Goal: Information Seeking & Learning: Learn about a topic

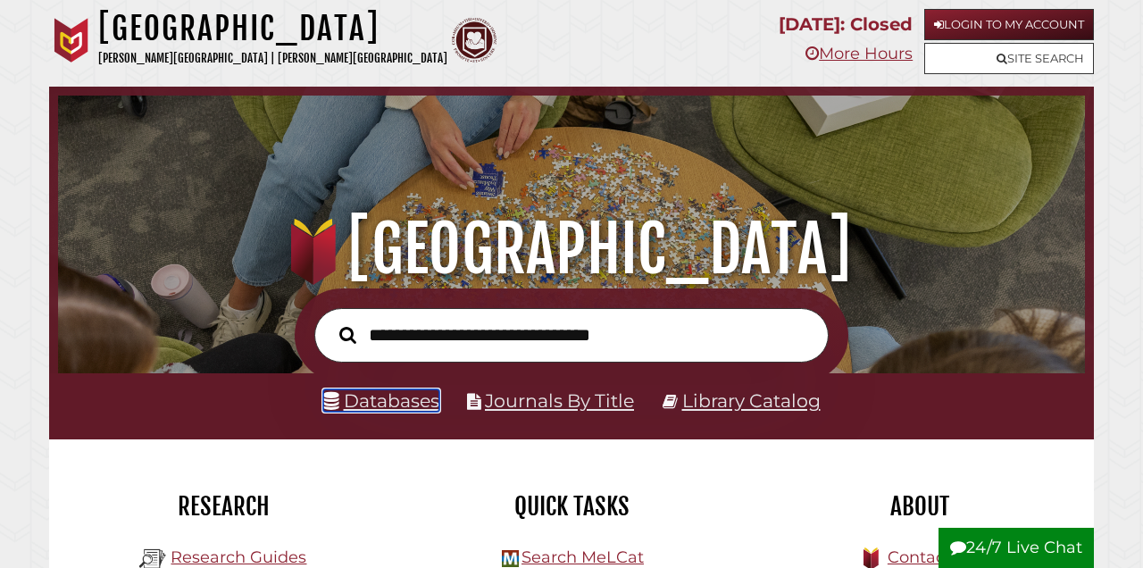
click at [409, 406] on link "Databases" at bounding box center [381, 400] width 116 height 22
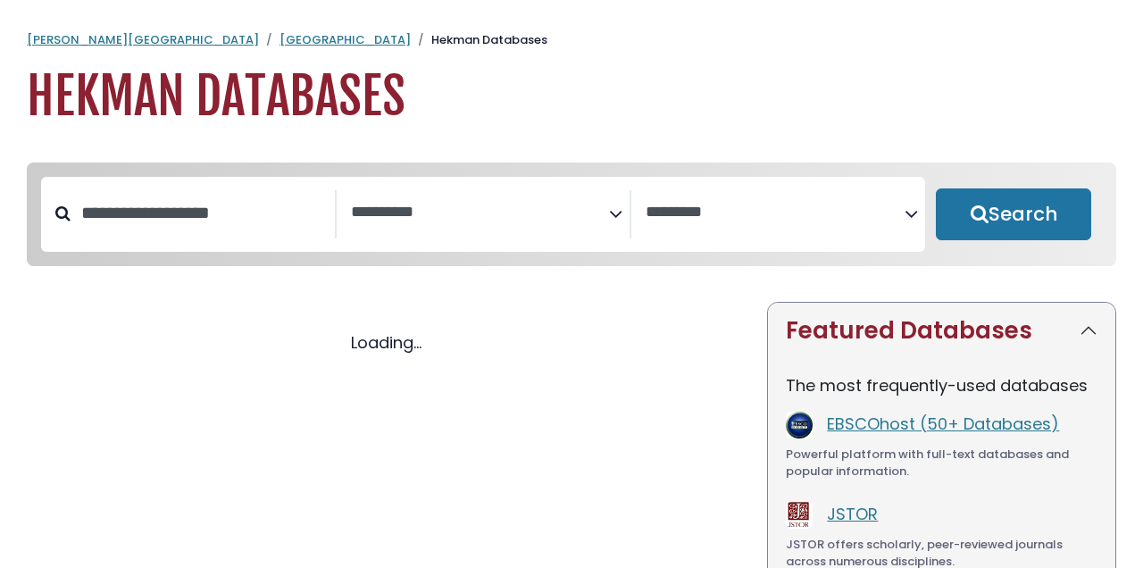
select select "Database Subject Filter"
select select "Database Vendors Filter"
select select "Database Subject Filter"
select select "Database Vendors Filter"
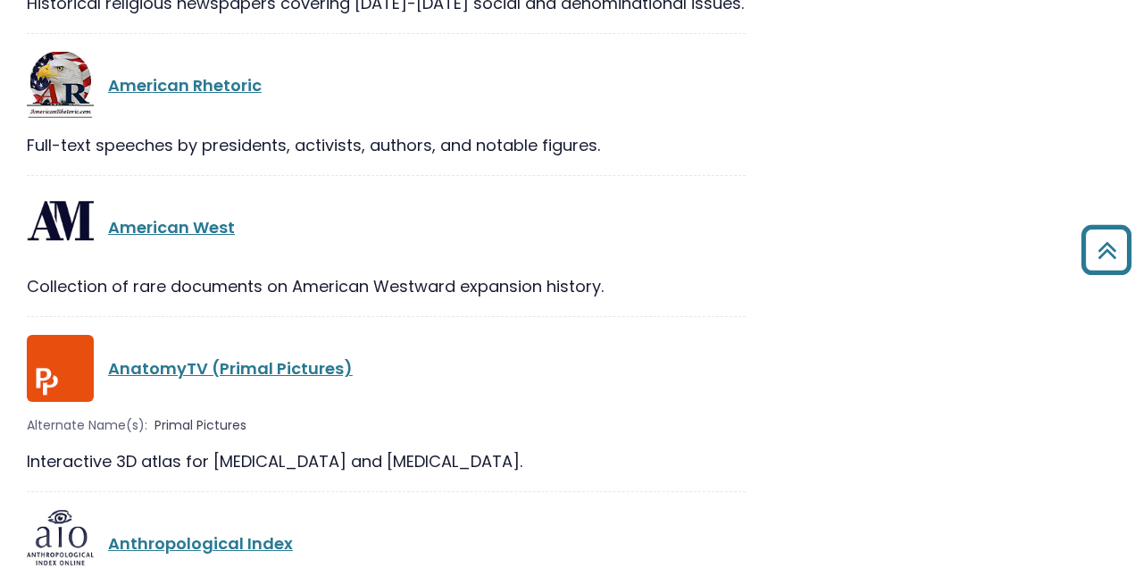
scroll to position [4452, 0]
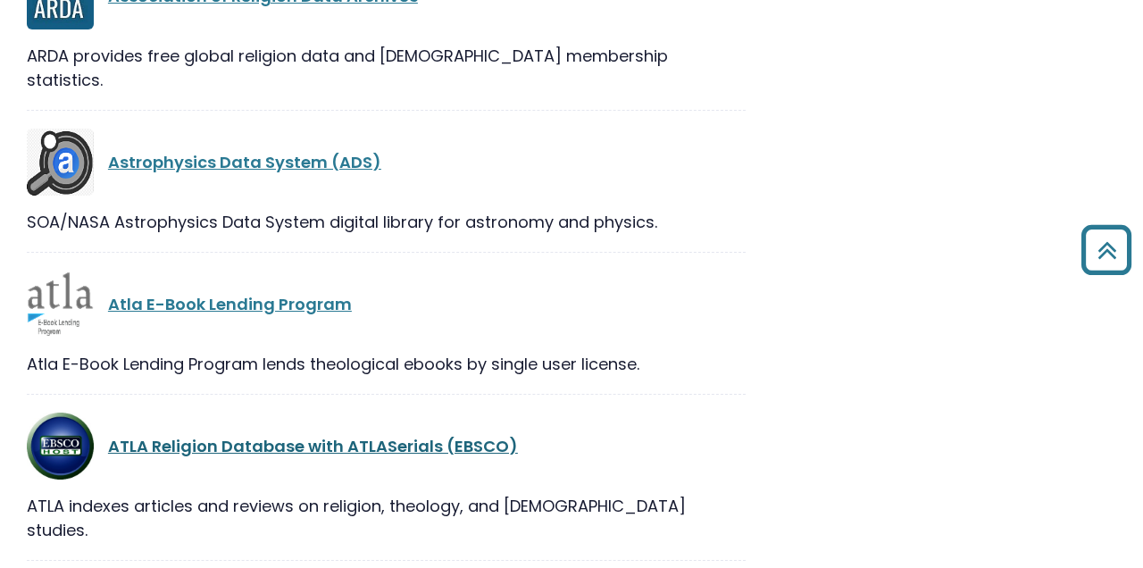
click at [168, 435] on link "ATLA Religion Database with ATLASerials (EBSCO)" at bounding box center [313, 446] width 410 height 22
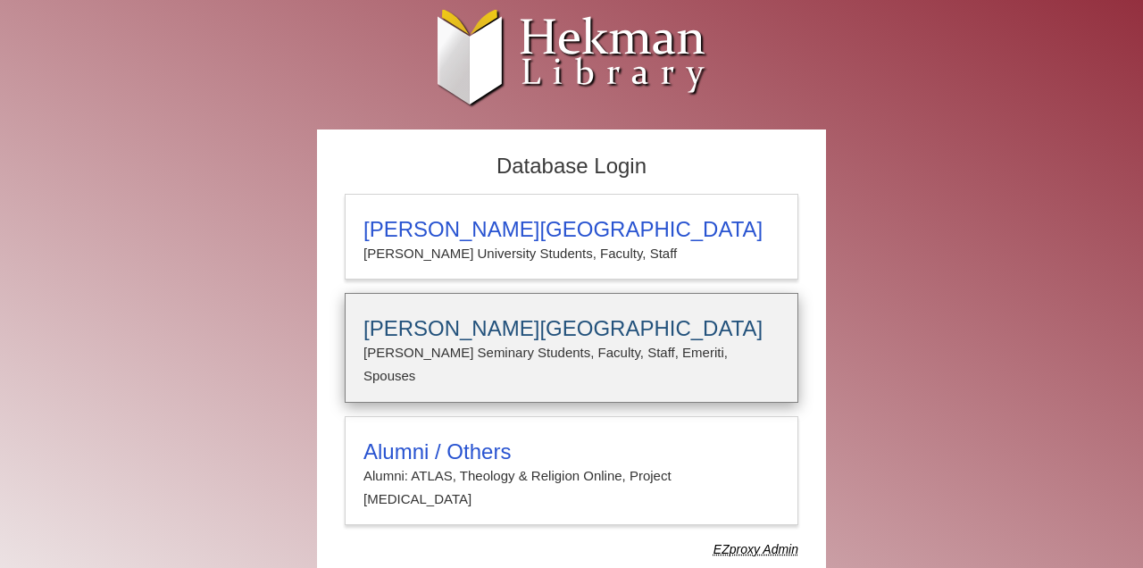
type input "**********"
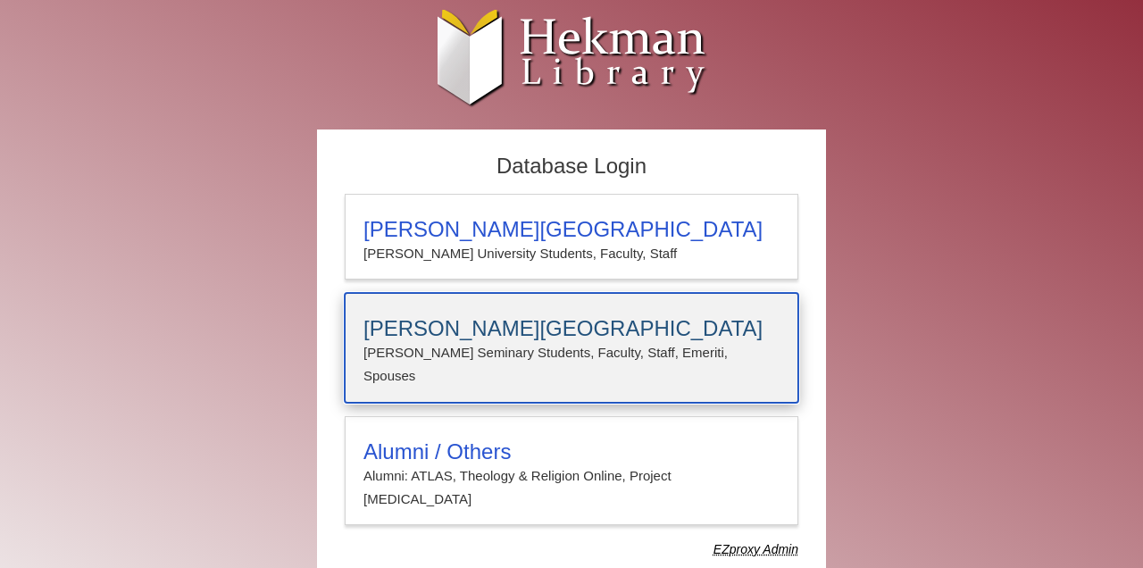
click at [454, 317] on h3 "[PERSON_NAME][GEOGRAPHIC_DATA]" at bounding box center [572, 328] width 416 height 25
